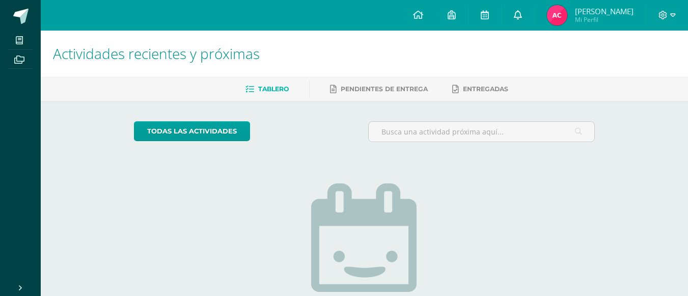
click at [524, 9] on link at bounding box center [518, 15] width 33 height 31
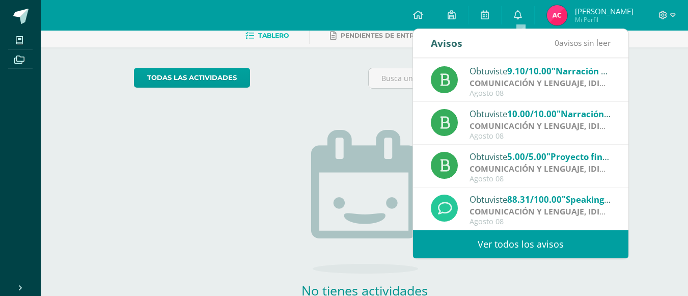
scroll to position [43, 0]
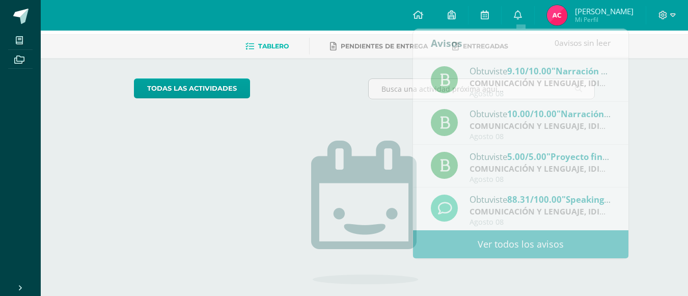
click at [643, 94] on div "Actividades recientes y próximas Tablero Pendientes de entrega Entregadas todas…" at bounding box center [364, 180] width 647 height 385
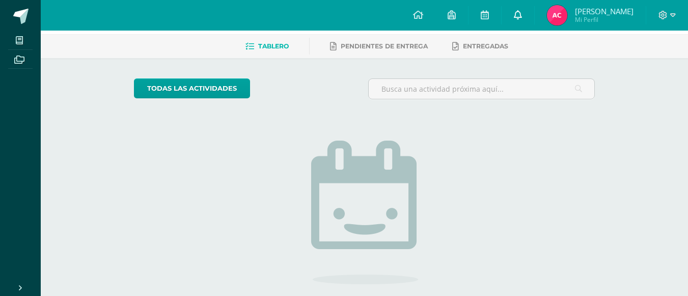
click at [514, 19] on link at bounding box center [518, 15] width 33 height 31
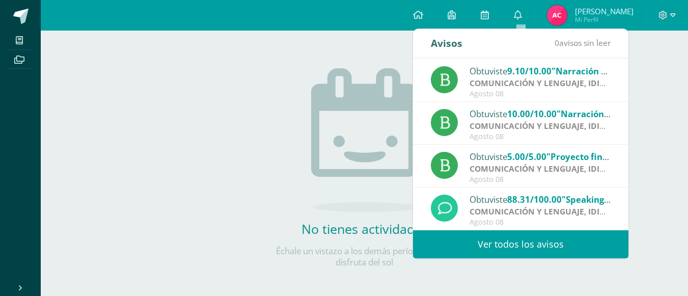
scroll to position [119, 0]
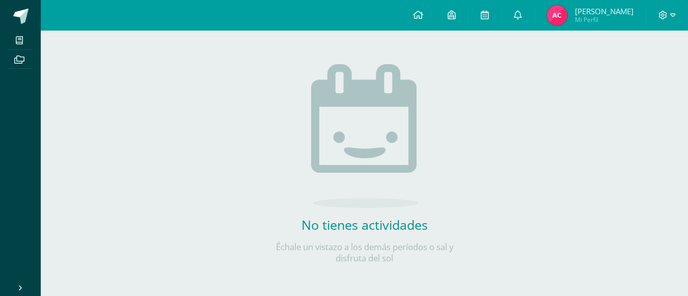
click at [565, 13] on img at bounding box center [557, 15] width 20 height 20
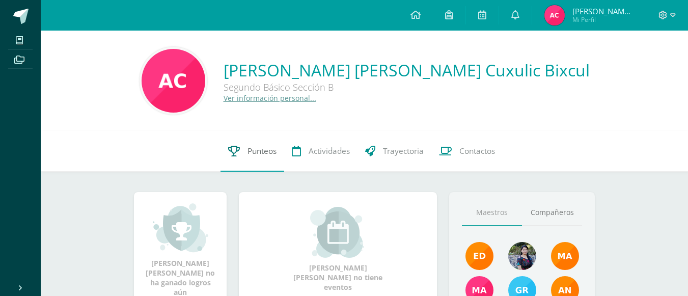
click at [259, 144] on link "Punteos" at bounding box center [253, 151] width 64 height 41
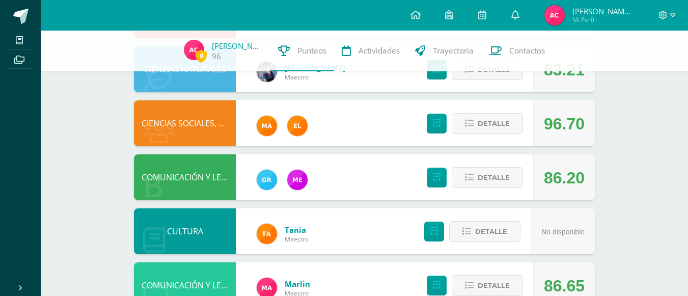
scroll to position [335, 0]
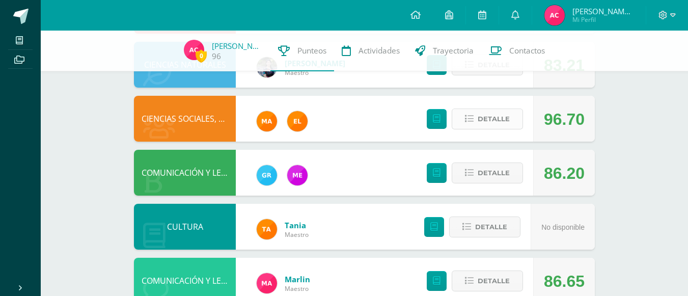
click at [481, 122] on span "Detalle" at bounding box center [494, 119] width 32 height 19
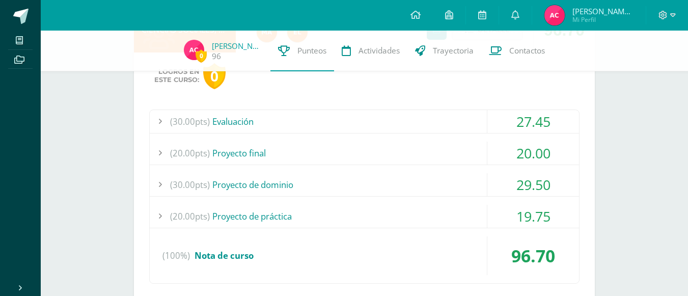
scroll to position [426, 0]
